Goal: Task Accomplishment & Management: Manage account settings

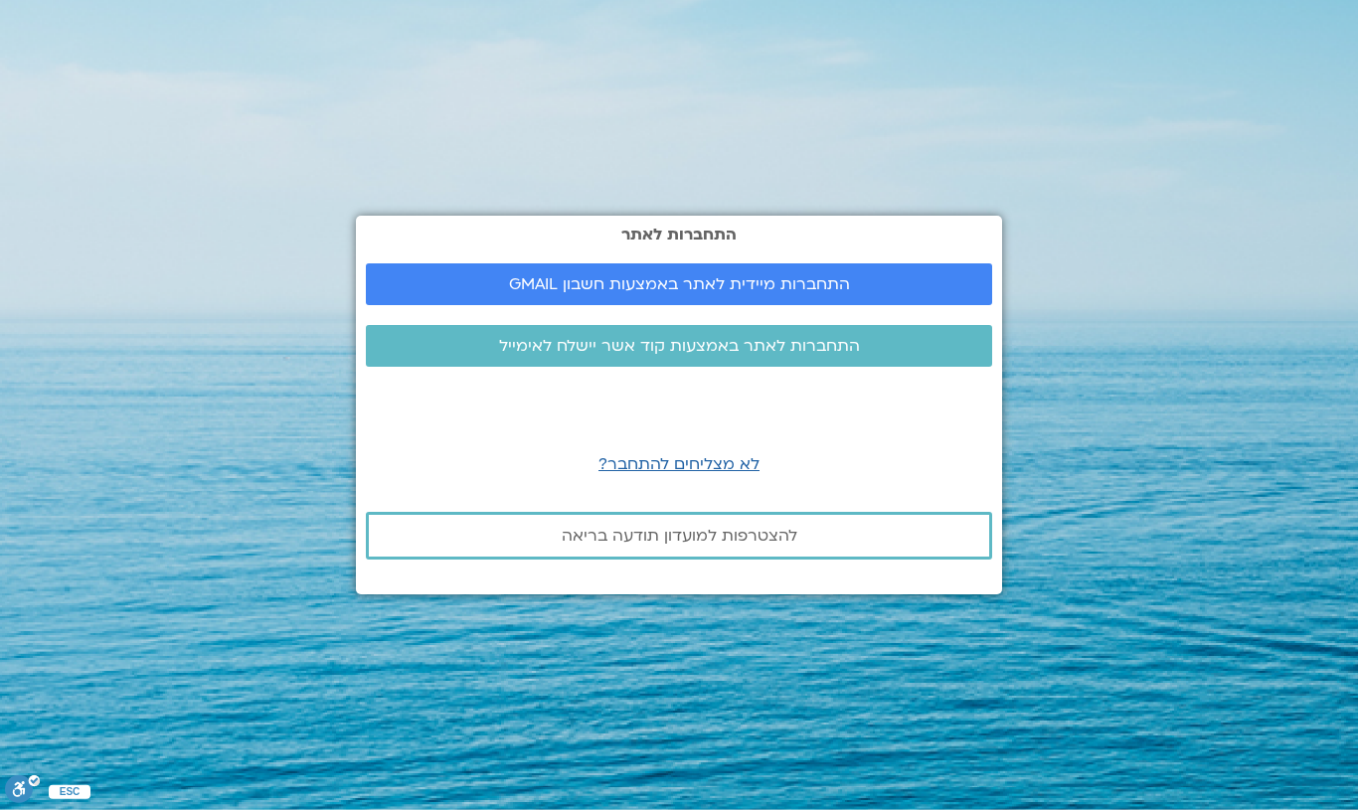
click at [853, 358] on link "התחברות לאתר באמצעות קוד אשר יישלח לאימייל" at bounding box center [679, 346] width 626 height 42
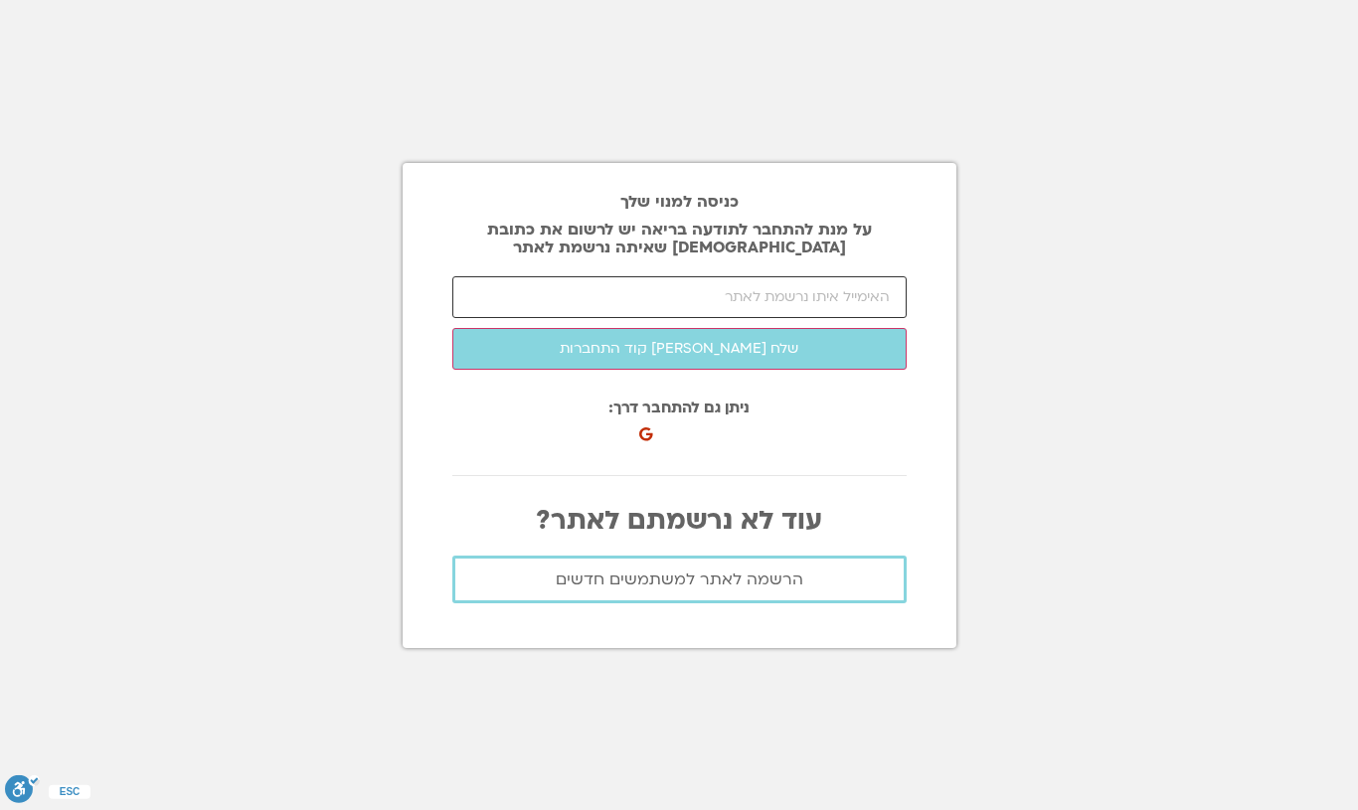
click at [787, 297] on input "email" at bounding box center [679, 297] width 454 height 42
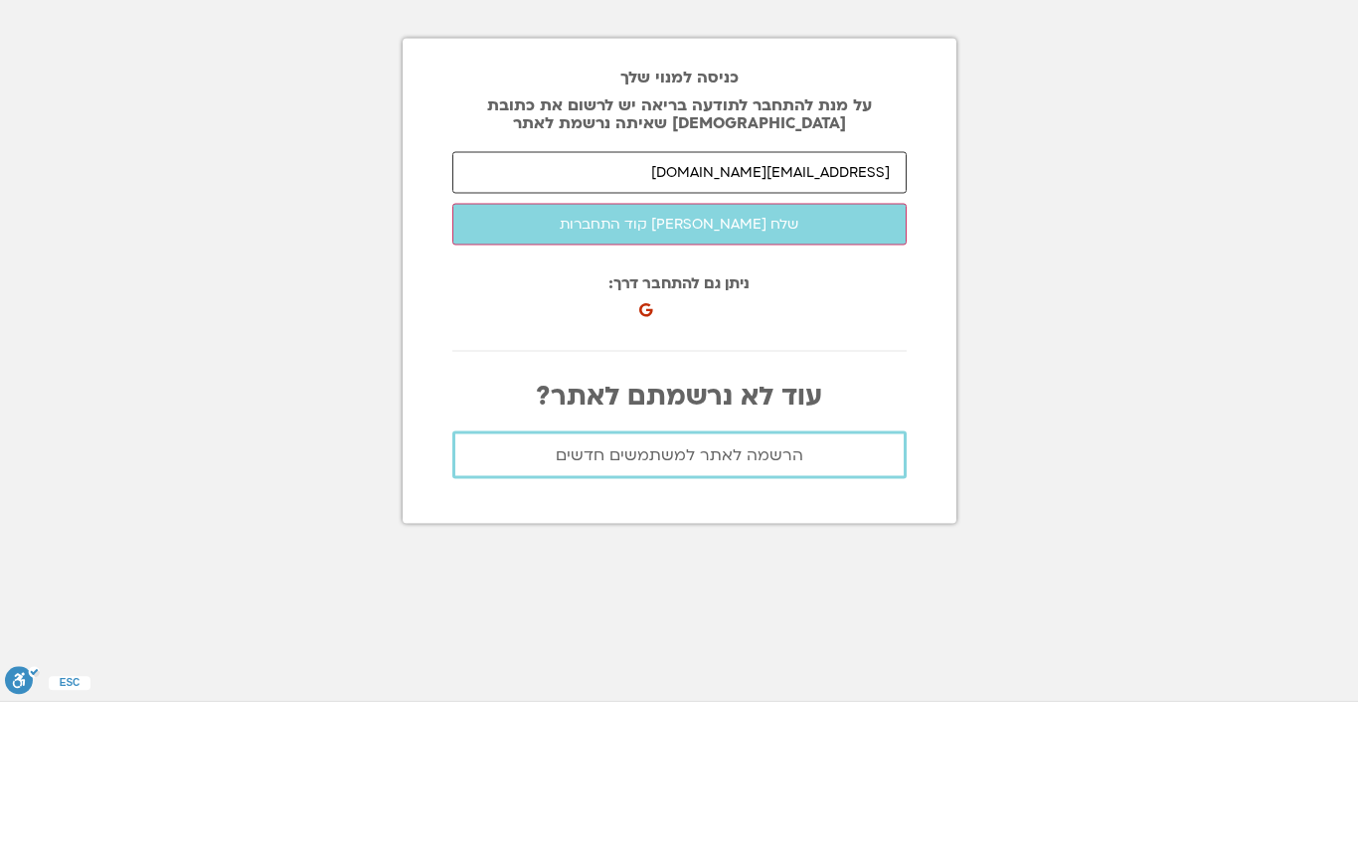
type input "[EMAIL_ADDRESS][DOMAIN_NAME]"
click at [791, 343] on button "שלח [PERSON_NAME] קוד התחברות" at bounding box center [679, 364] width 454 height 42
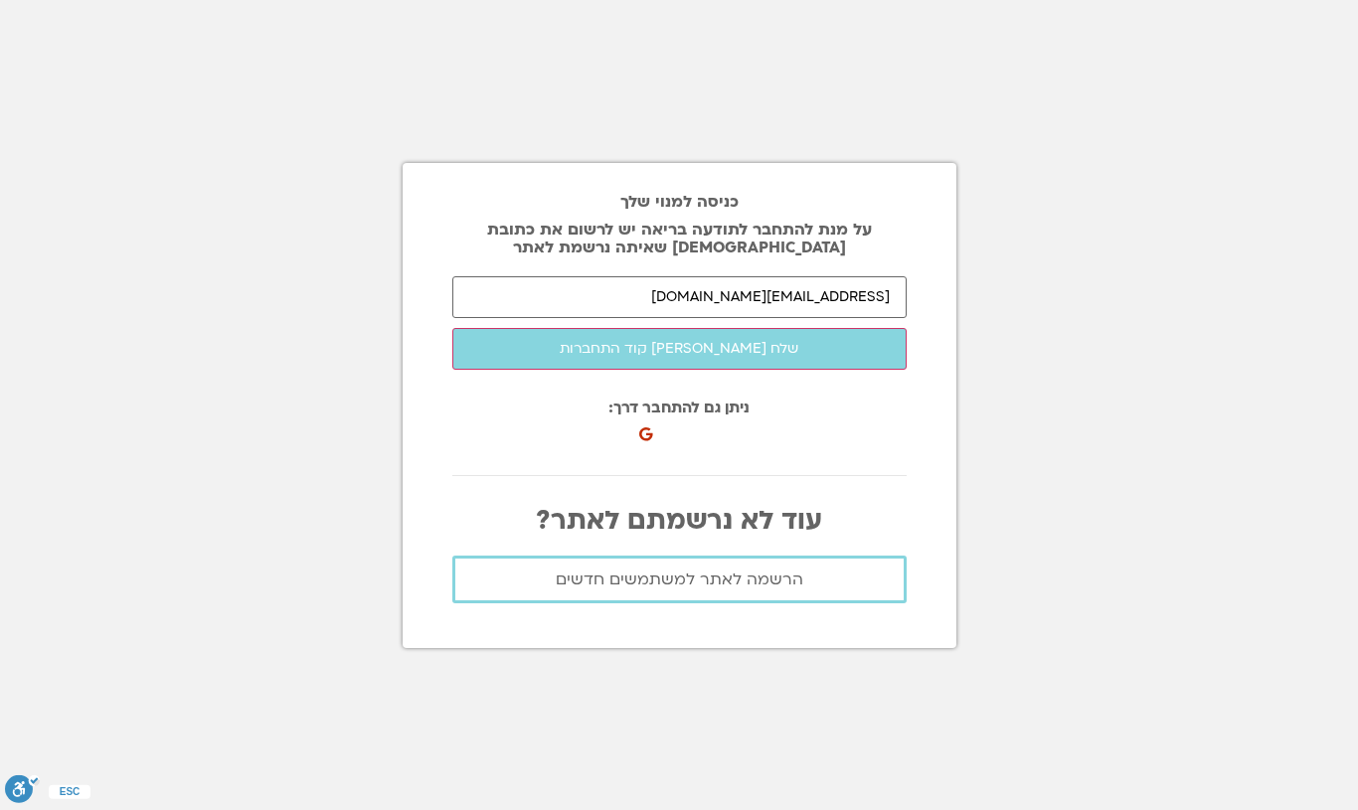
click at [730, 362] on button "שלח לי קוד התחברות" at bounding box center [679, 349] width 454 height 42
click at [719, 425] on div "כניסה באמצעות חשבון Google. פתיחה בכרטיסייה חדשה" at bounding box center [742, 428] width 218 height 44
click at [675, 350] on button "שלח לי קוד התחברות" at bounding box center [679, 349] width 454 height 42
click at [672, 579] on span "הרשמה לאתר למשתמשים חדשים" at bounding box center [680, 580] width 248 height 18
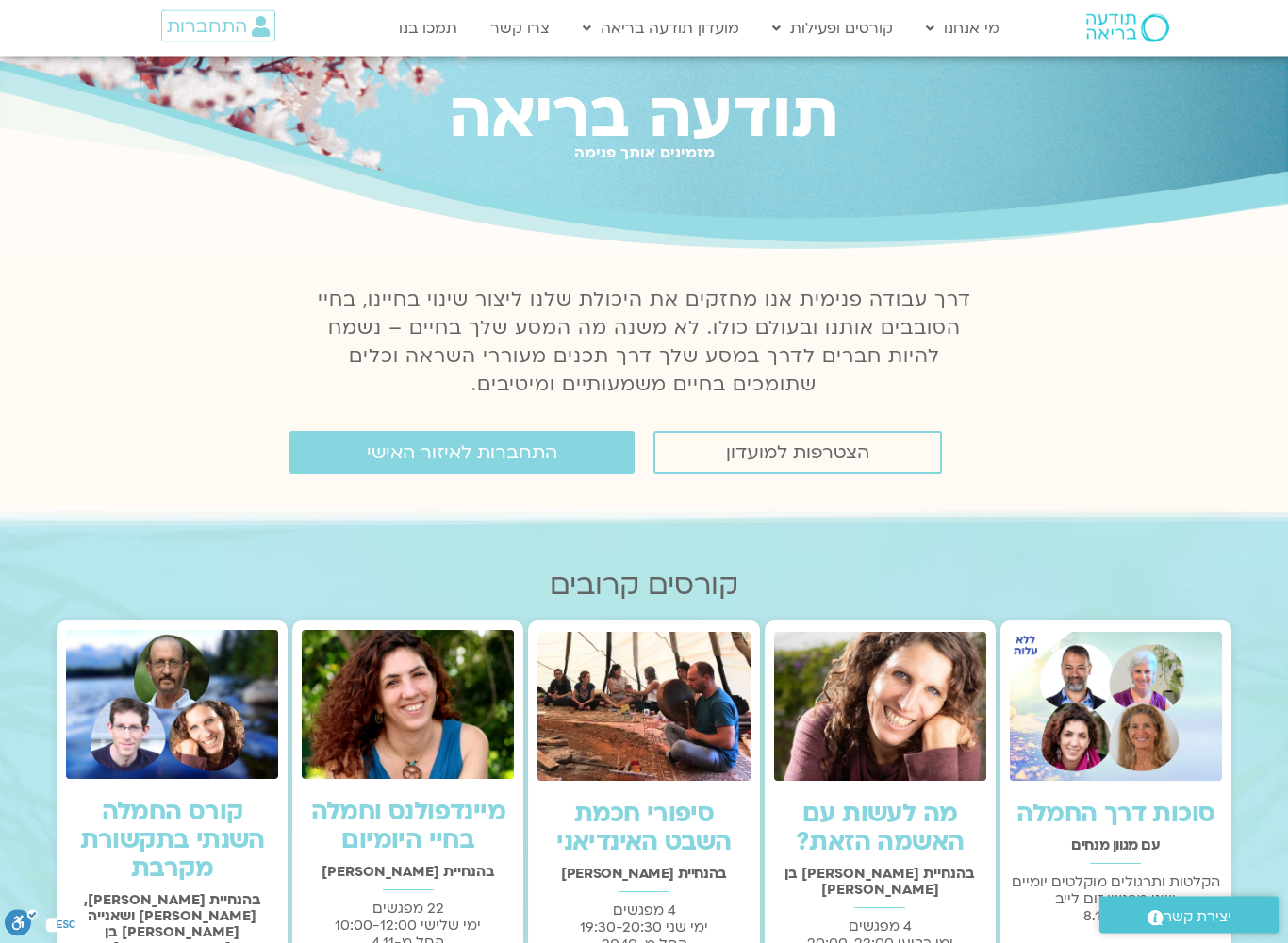
scroll to position [57, 0]
click at [519, 451] on span "התחברות לאיזור האישי" at bounding box center [462, 453] width 191 height 21
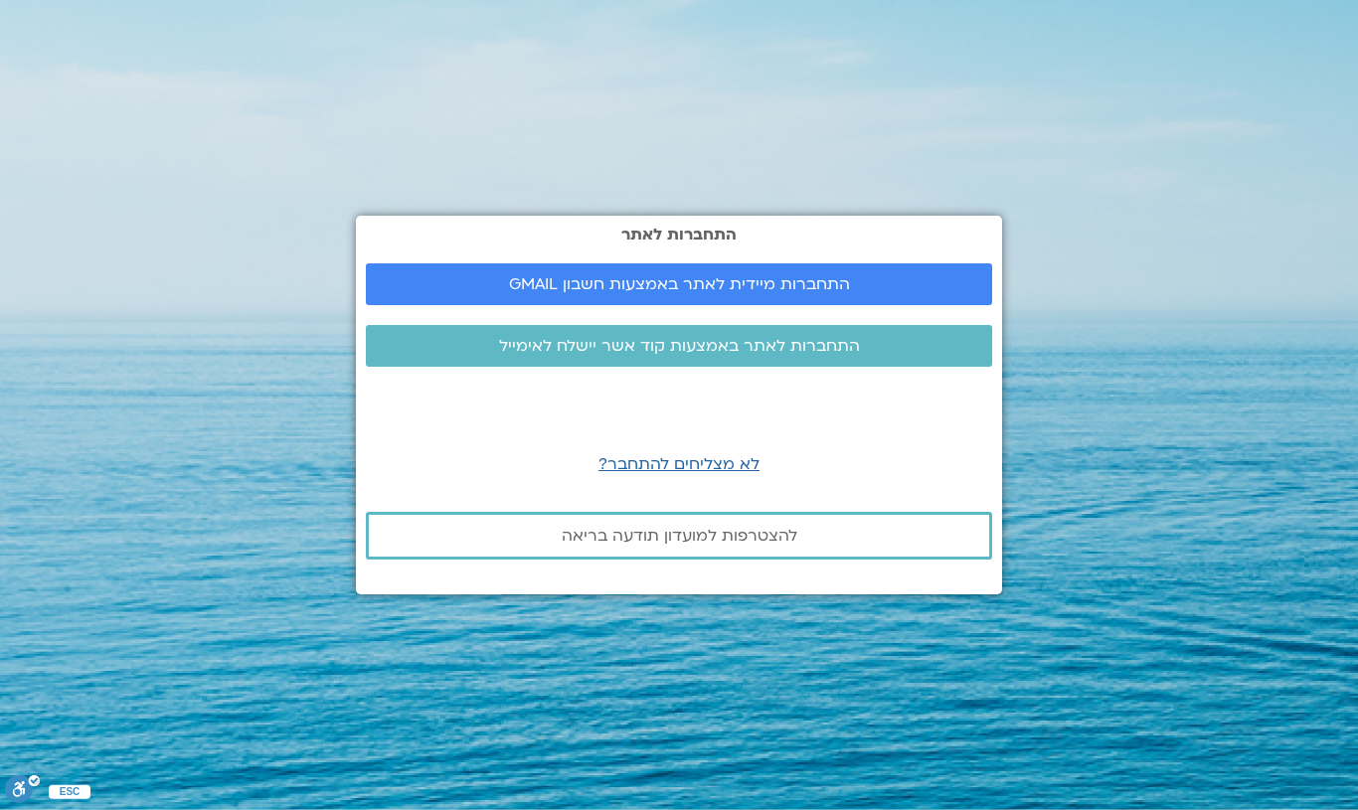
click at [780, 354] on span "התחברות לאתר באמצעות קוד אשר יישלח לאימייל" at bounding box center [679, 346] width 361 height 18
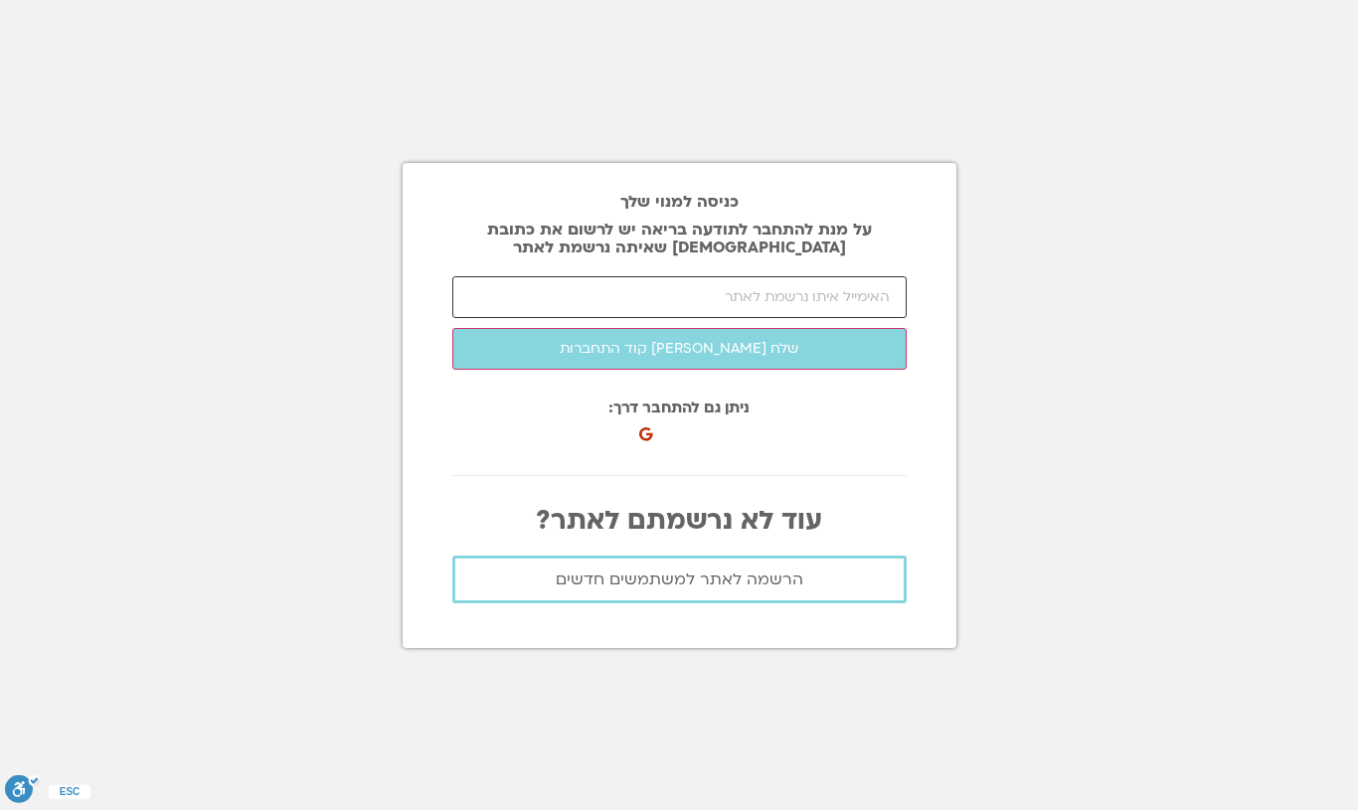
click at [825, 292] on input "email" at bounding box center [679, 297] width 454 height 42
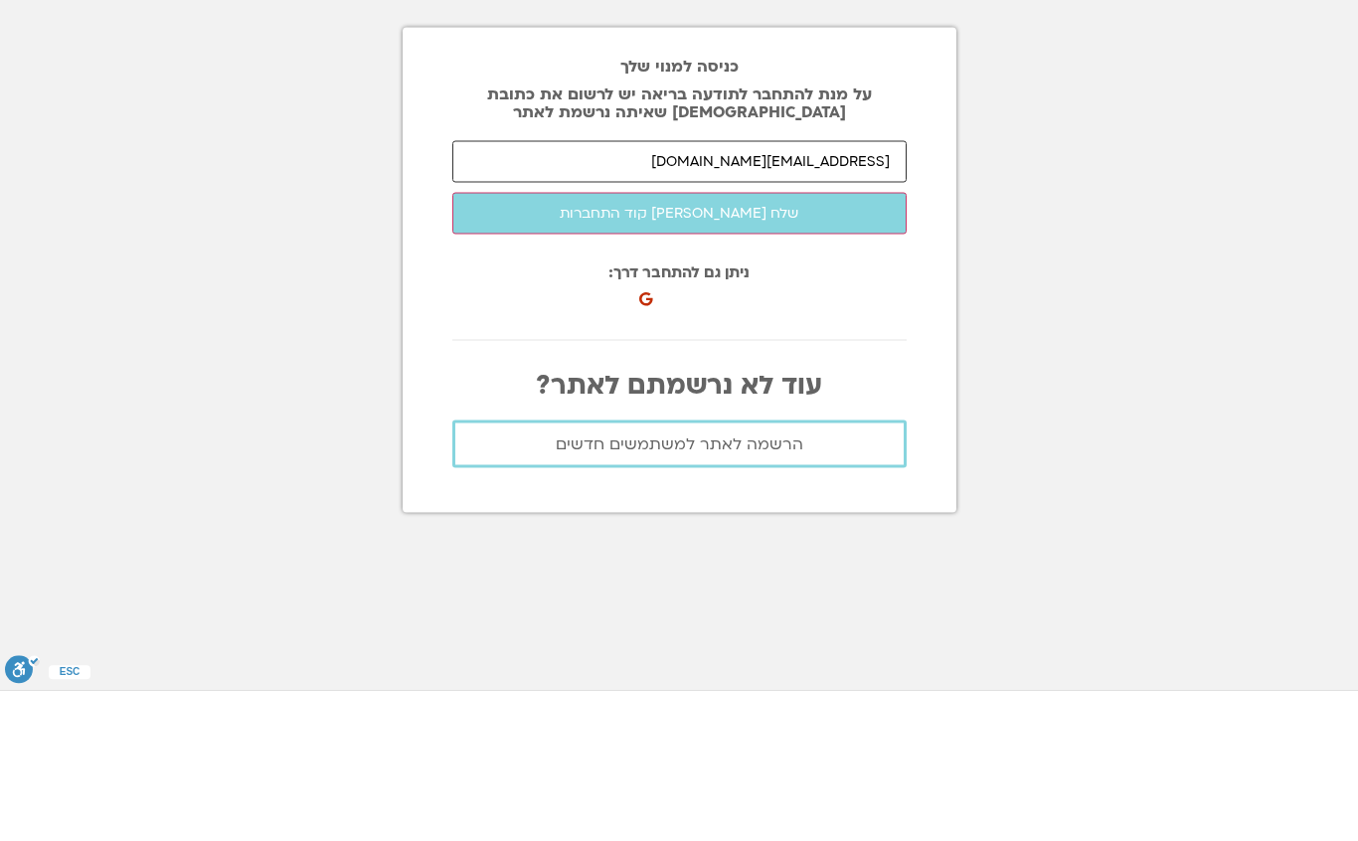
type input "orly.raviv4@gmail.com"
click at [719, 343] on button "שלח לי קוד התחברות" at bounding box center [679, 364] width 454 height 42
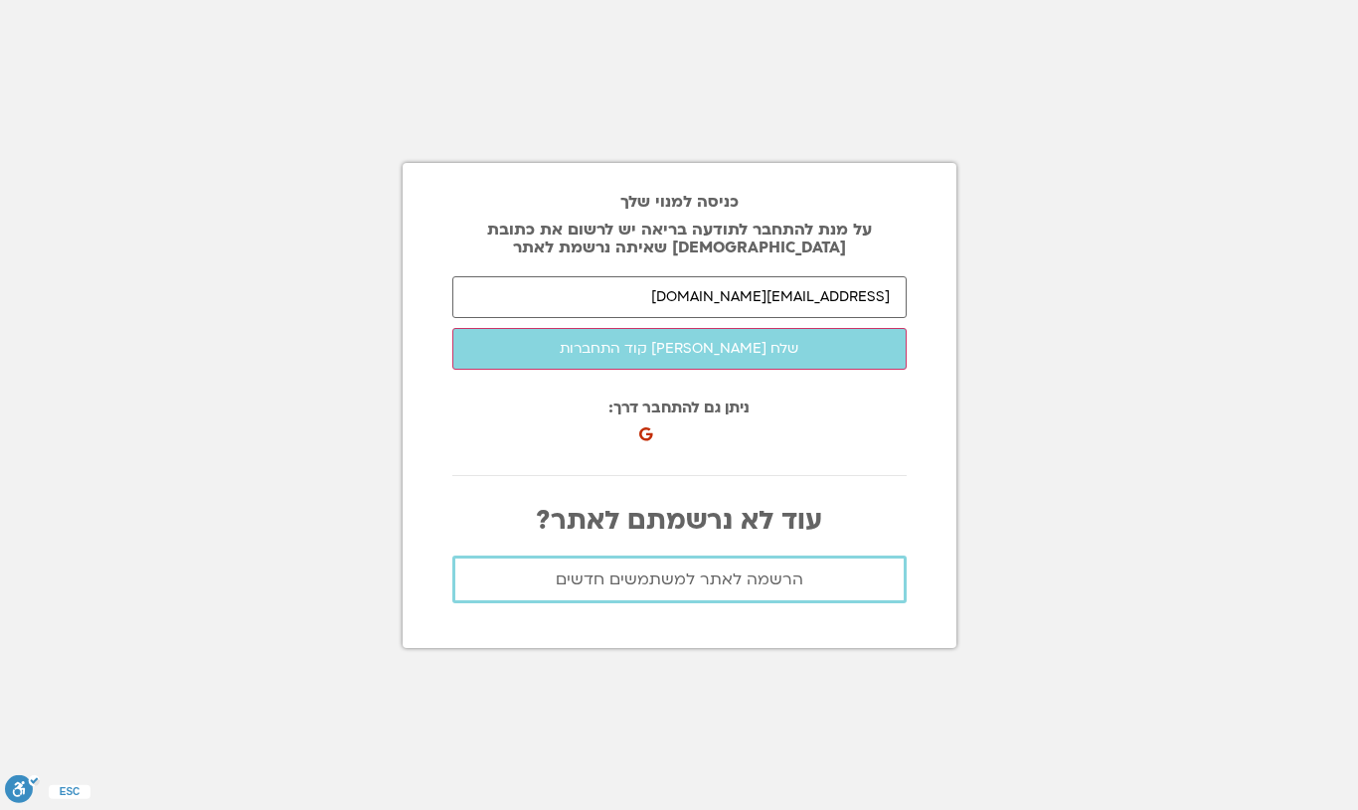
click at [685, 586] on span "הרשמה לאתר למשתמשים חדשים" at bounding box center [680, 580] width 248 height 18
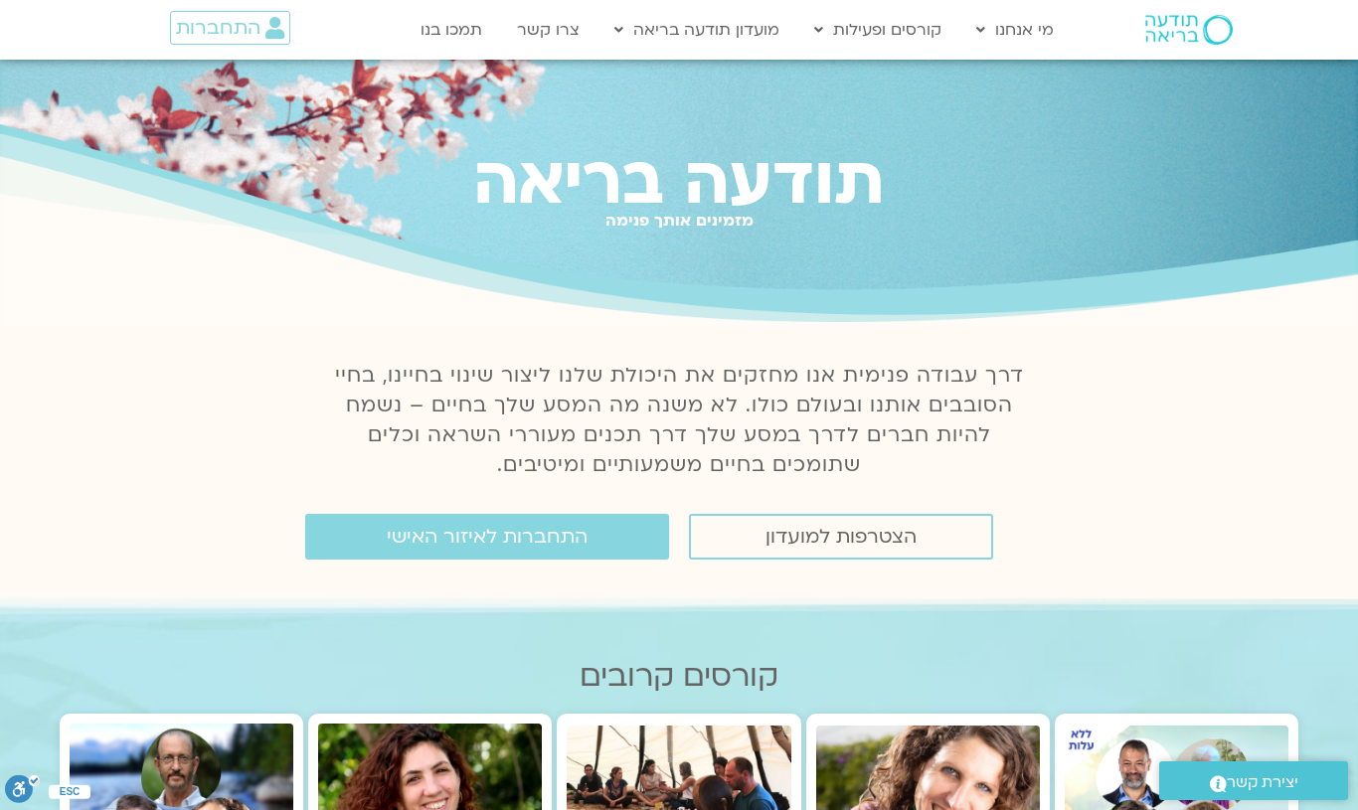
click at [868, 535] on span "הצטרפות למועדון" at bounding box center [841, 537] width 151 height 22
click at [864, 534] on span "הצטרפות למועדון" at bounding box center [841, 537] width 151 height 22
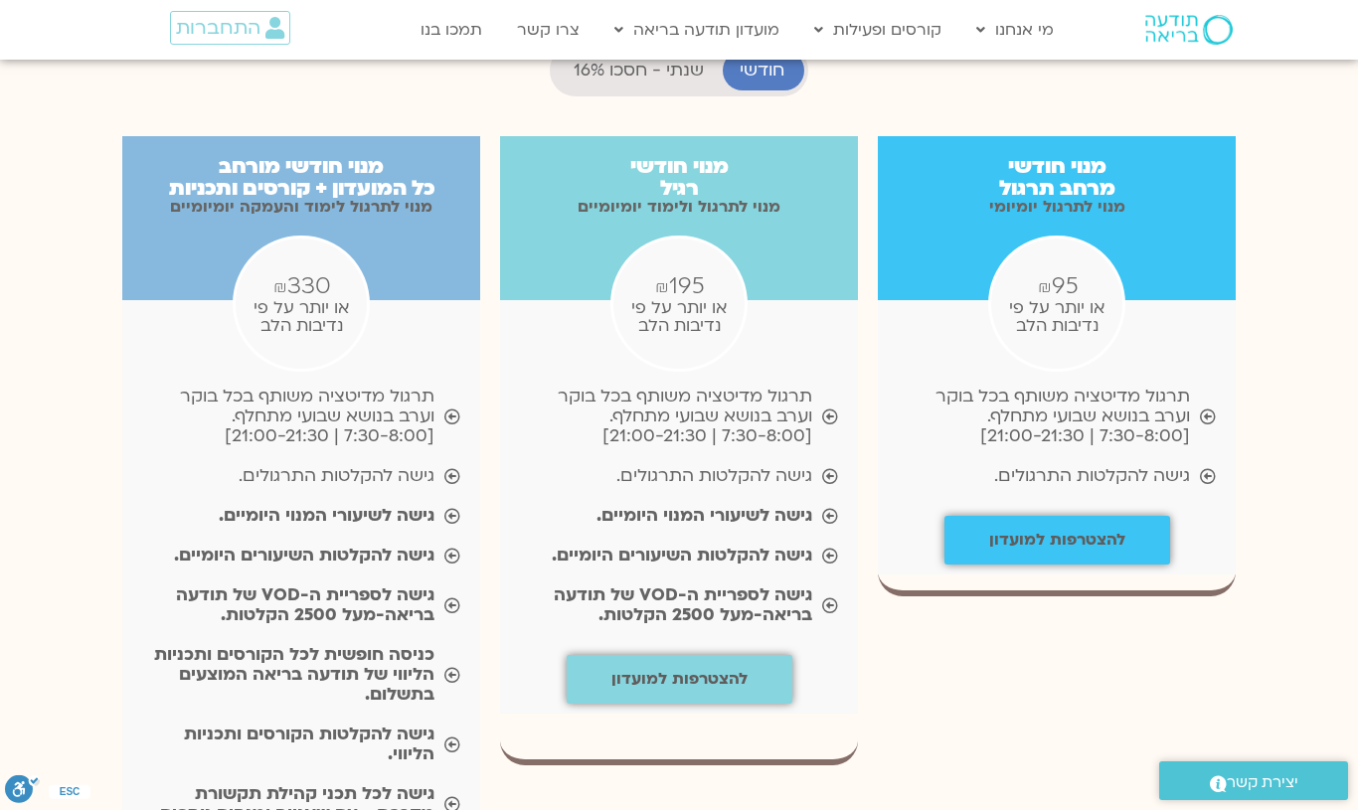
scroll to position [1966, 0]
